Goal: Transaction & Acquisition: Purchase product/service

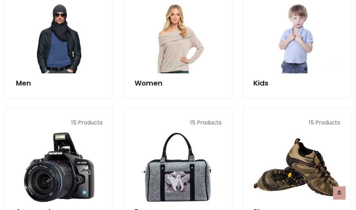
scroll to position [505, 0]
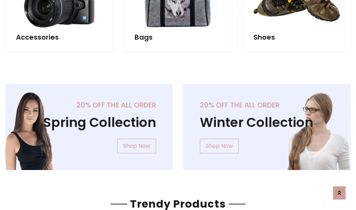
click at [178, 124] on div "20% off the all order Winter Collection Shop Now" at bounding box center [267, 132] width 178 height 97
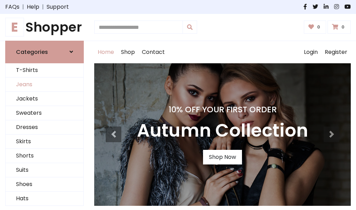
click at [45, 85] on link "Jeans" at bounding box center [45, 85] width 78 height 14
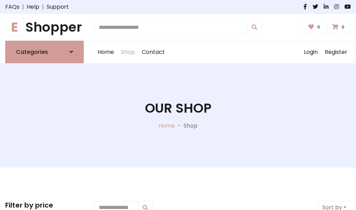
scroll to position [220, 0]
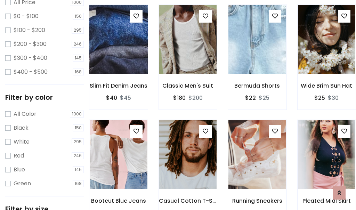
click at [118, 54] on img at bounding box center [118, 39] width 69 height 167
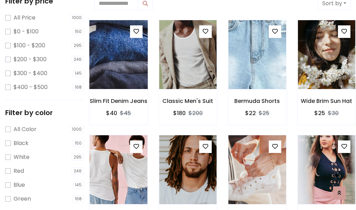
scroll to position [15, 0]
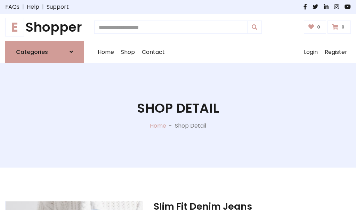
scroll to position [75, 0]
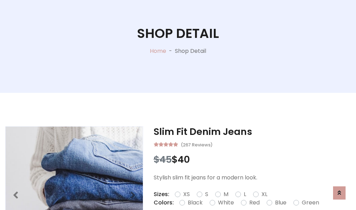
click at [254, 203] on label "Red" at bounding box center [255, 203] width 10 height 8
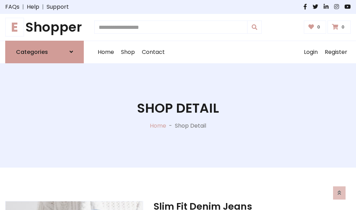
scroll to position [75, 0]
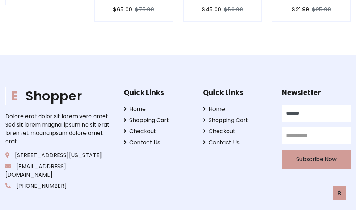
type input "******"
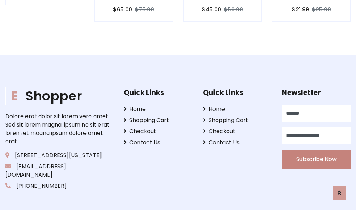
type input "**********"
click at [317, 151] on button "Subscribe Now" at bounding box center [316, 159] width 69 height 19
